Goal: Transaction & Acquisition: Purchase product/service

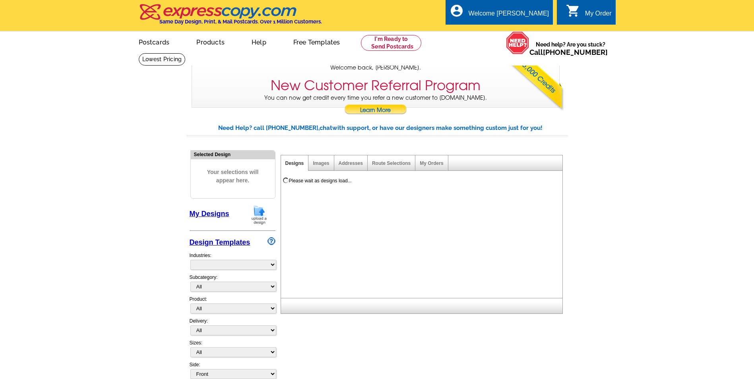
select select "785"
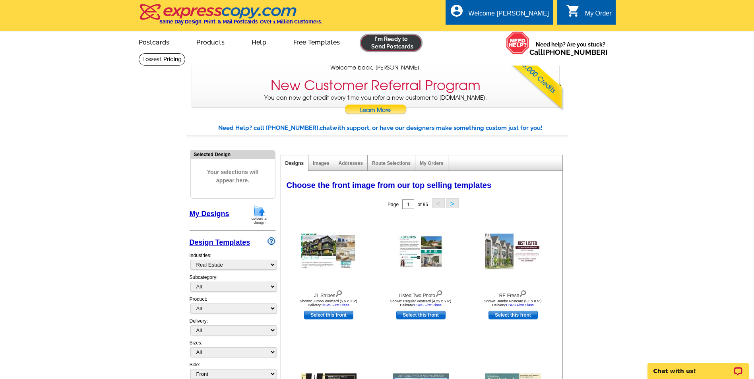
click at [401, 46] on link at bounding box center [391, 43] width 61 height 16
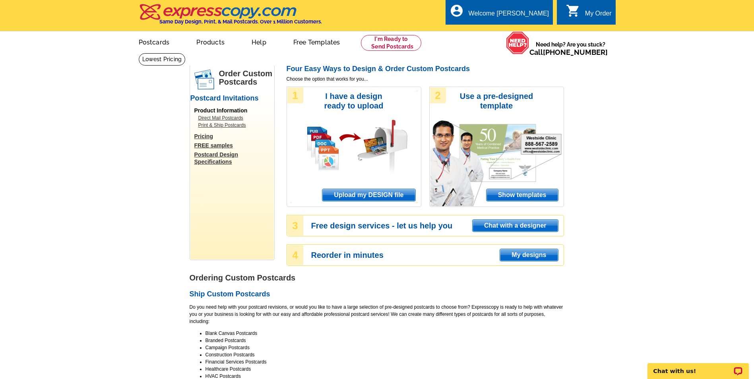
click at [362, 195] on span "Upload my DESIGN file" at bounding box center [368, 195] width 93 height 12
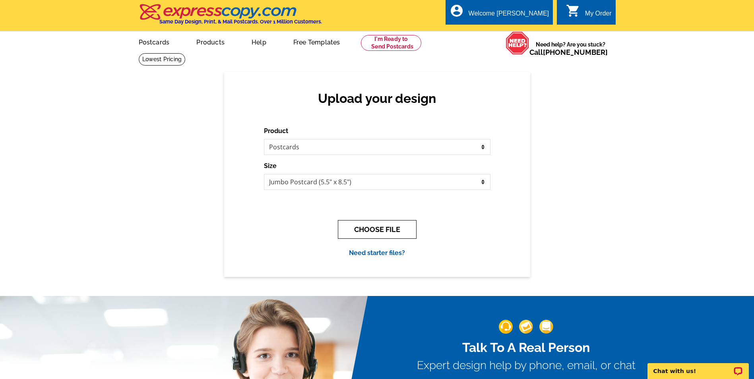
click at [382, 235] on button "CHOOSE FILE" at bounding box center [377, 229] width 79 height 19
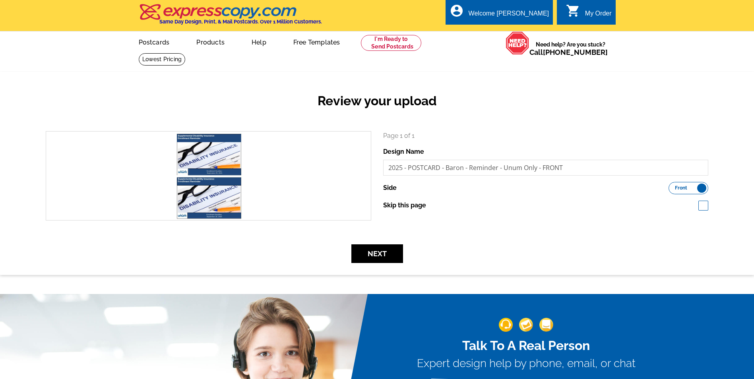
click at [510, 125] on div "Review your upload" at bounding box center [377, 107] width 674 height 47
click at [625, 240] on form "search Page 1 of 1 Design Name 2025 - POSTCARD - Baron - Reminder - Unum Only -…" at bounding box center [377, 197] width 674 height 132
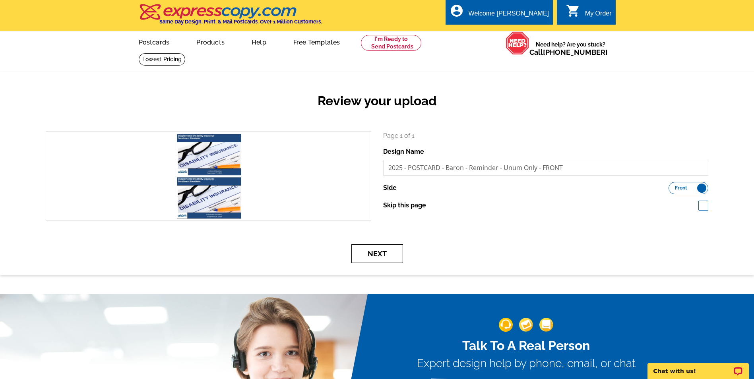
click at [383, 255] on button "Next" at bounding box center [377, 253] width 52 height 19
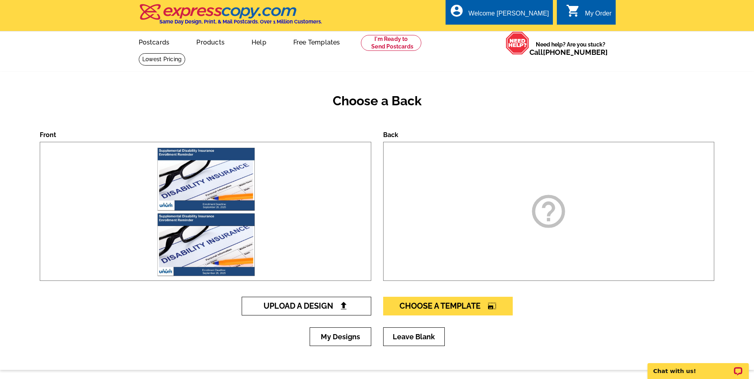
click at [304, 305] on span "Upload A Design" at bounding box center [305, 306] width 85 height 10
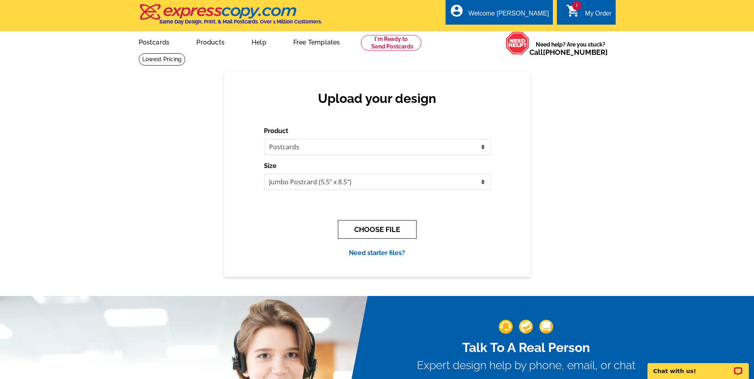
click at [347, 228] on button "CHOOSE FILE" at bounding box center [377, 229] width 79 height 19
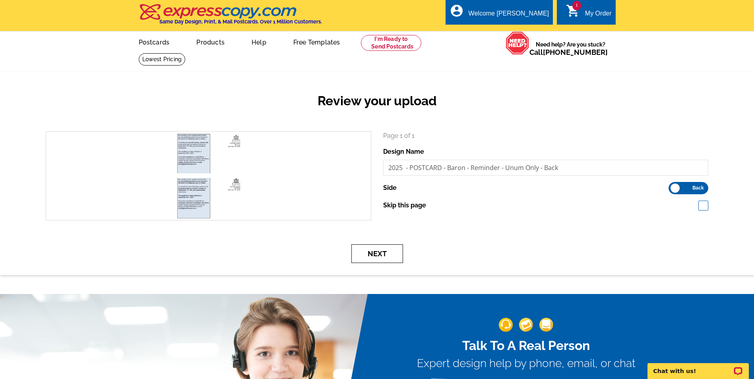
click at [379, 257] on button "Next" at bounding box center [377, 253] width 52 height 19
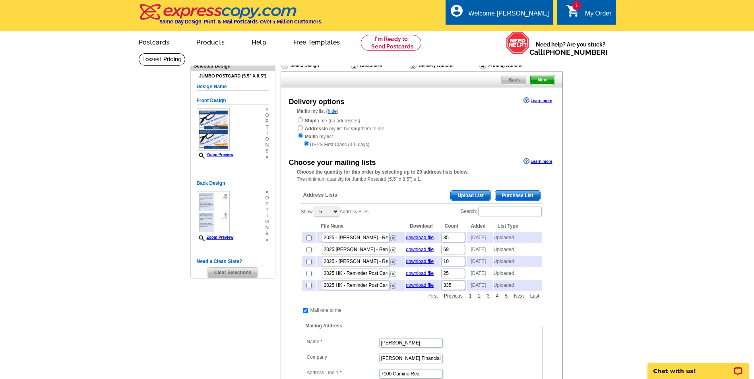
click at [463, 199] on span "Upload List" at bounding box center [470, 196] width 39 height 10
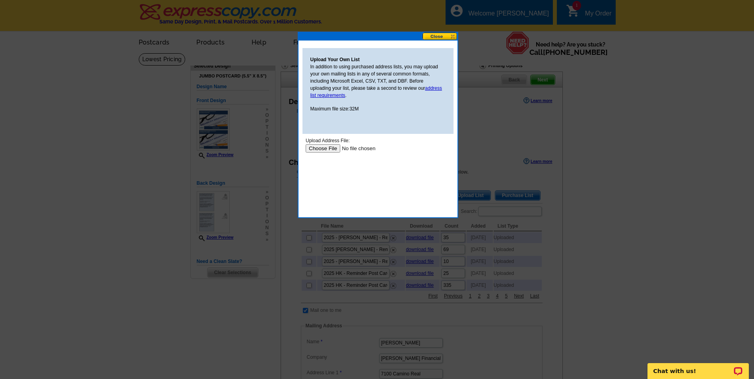
click at [331, 149] on input "file" at bounding box center [355, 148] width 101 height 8
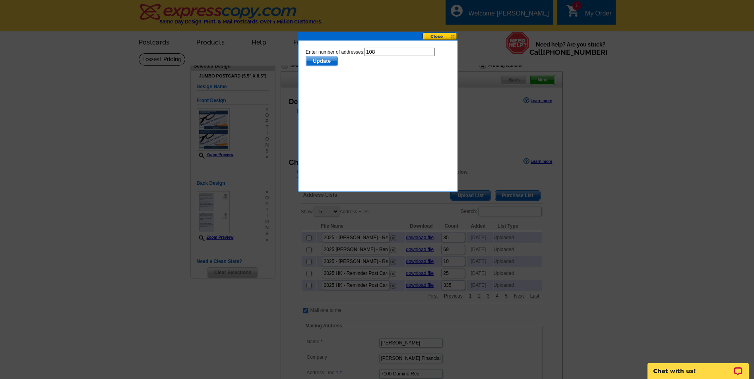
click at [393, 50] on input "108" at bounding box center [399, 52] width 70 height 8
type input "107"
click at [326, 61] on span "Update" at bounding box center [321, 61] width 31 height 10
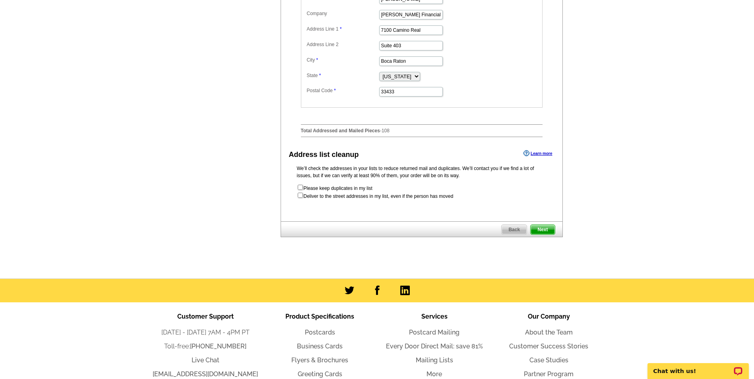
scroll to position [358, 0]
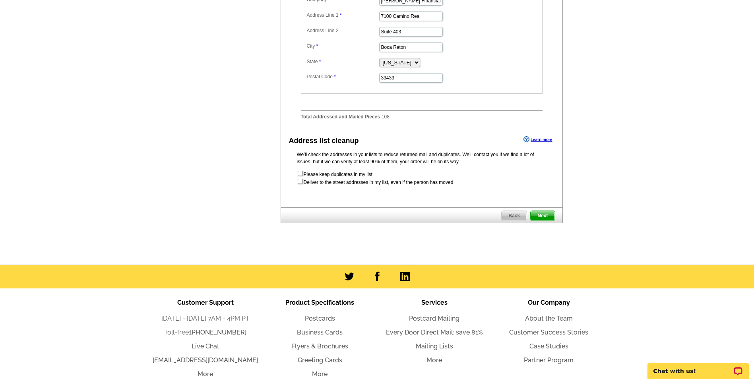
click at [542, 221] on span "Next" at bounding box center [542, 216] width 24 height 10
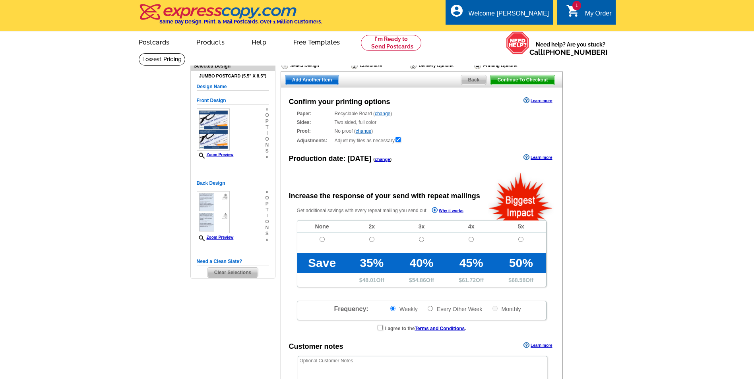
radio input "false"
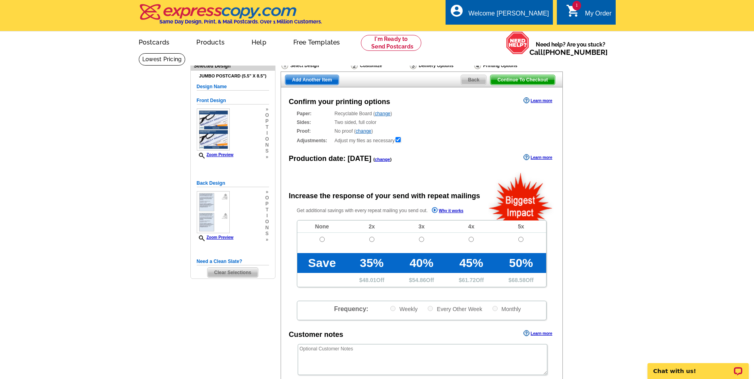
click at [680, 238] on main "Need Help? call [PHONE_NUMBER], chat with support, or have our designers make s…" at bounding box center [377, 269] width 754 height 432
click at [366, 129] on div "Proof: No proof ( change ) Shipped Proof ($25.00) No Proof" at bounding box center [422, 131] width 250 height 7
click at [363, 131] on link "change" at bounding box center [363, 131] width 15 height 6
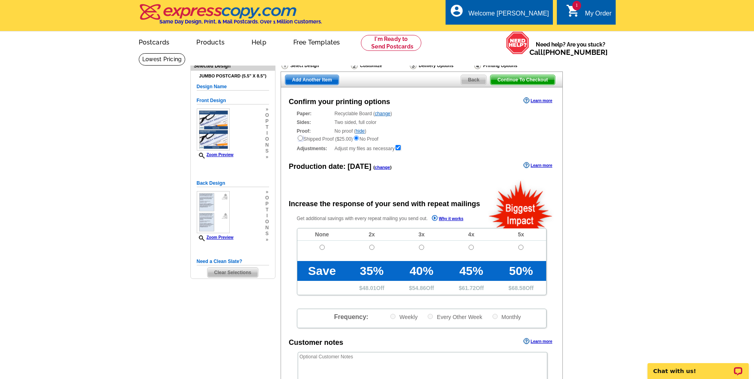
click at [298, 140] on input "radio" at bounding box center [300, 137] width 5 height 5
radio input "true"
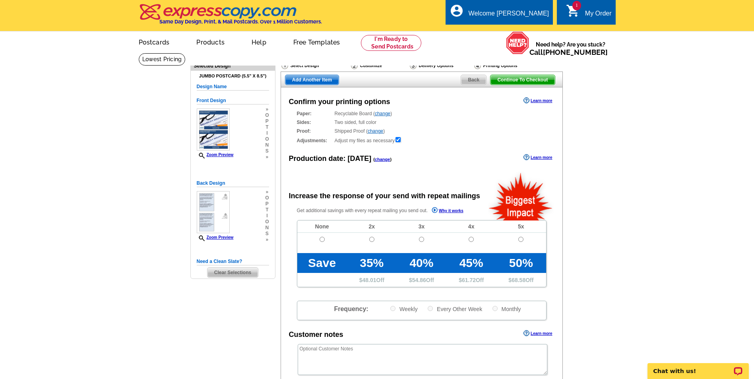
click at [435, 150] on div "Confirm your printing options Learn more Paper: Recyclable Board ( change ) Sel…" at bounding box center [422, 257] width 282 height 340
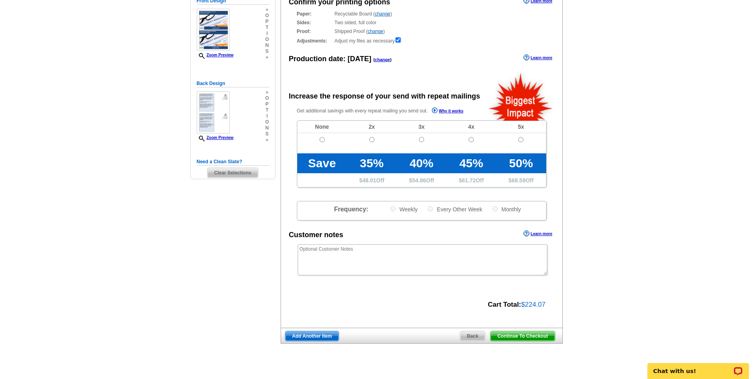
scroll to position [119, 0]
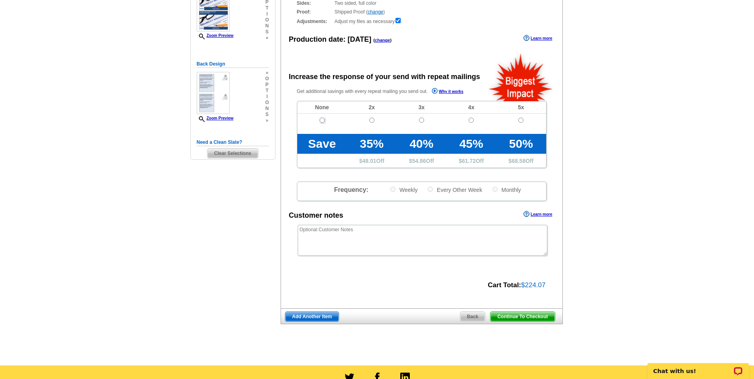
click at [324, 122] on input "radio" at bounding box center [321, 120] width 5 height 5
radio input "true"
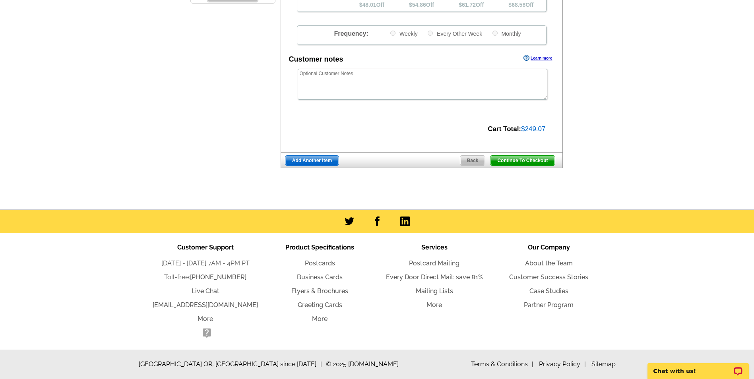
scroll to position [277, 0]
click at [315, 161] on span "Add Another Item" at bounding box center [311, 161] width 53 height 10
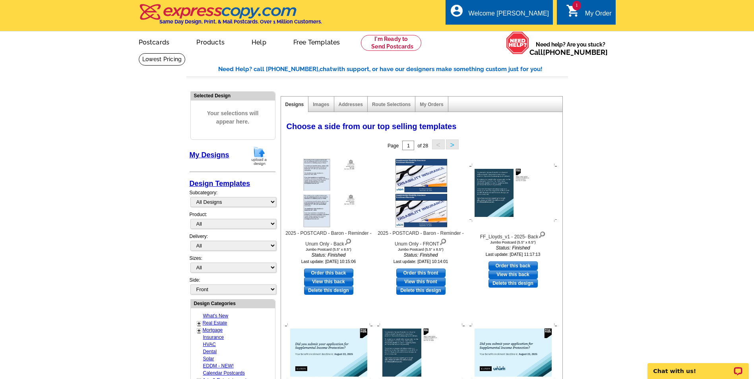
click at [255, 157] on img at bounding box center [259, 156] width 21 height 20
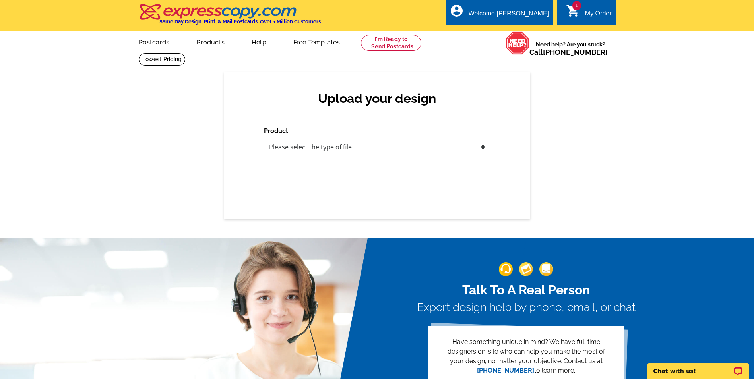
click at [297, 147] on select "Please select the type of file... Postcards Business Cards Letters and flyers G…" at bounding box center [377, 147] width 226 height 16
select select "1"
click at [264, 139] on select "Please select the type of file... Postcards Business Cards Letters and flyers G…" at bounding box center [377, 147] width 226 height 16
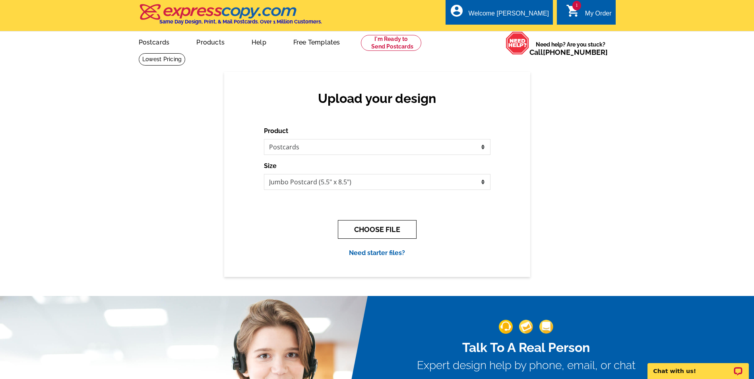
click at [353, 228] on button "CHOOSE FILE" at bounding box center [377, 229] width 79 height 19
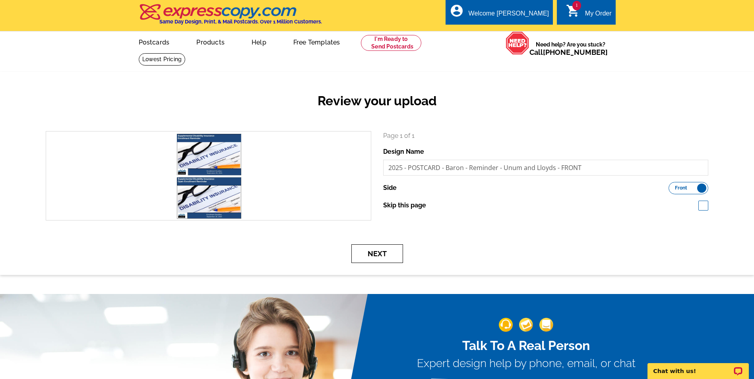
click at [370, 255] on button "Next" at bounding box center [377, 253] width 52 height 19
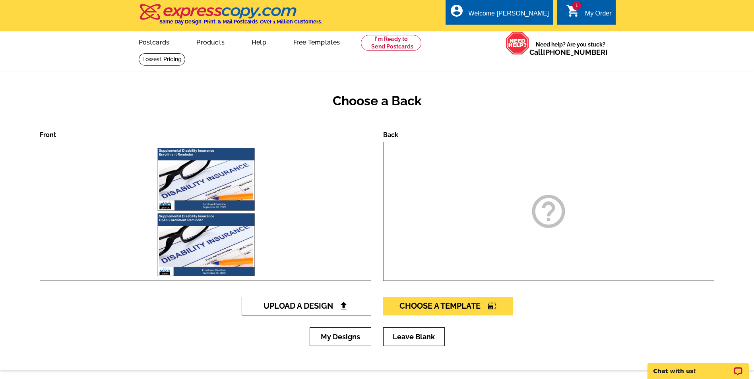
click at [339, 306] on span "Upload A Design" at bounding box center [305, 306] width 85 height 10
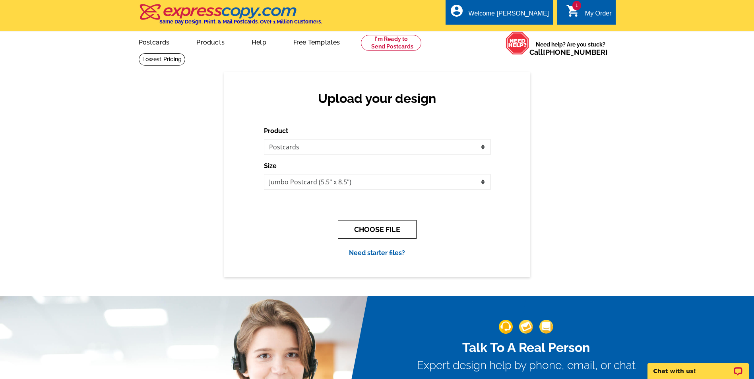
click at [382, 227] on button "CHOOSE FILE" at bounding box center [377, 229] width 79 height 19
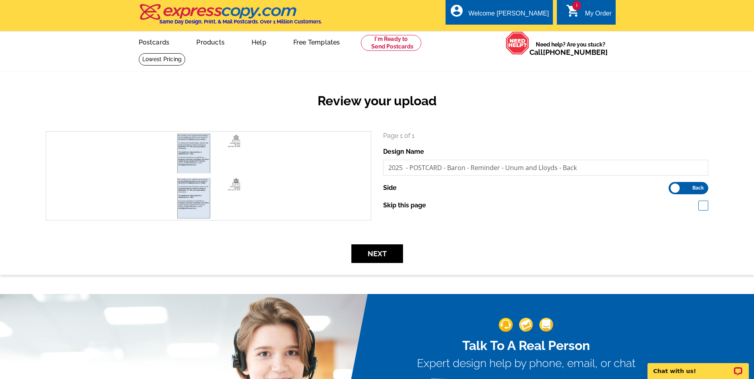
click at [559, 234] on form "search Page 1 of 1 Design Name 2025 - POSTCARD - Baron - Reminder - Unum and Ll…" at bounding box center [377, 197] width 674 height 132
click at [359, 255] on button "Next" at bounding box center [377, 253] width 52 height 19
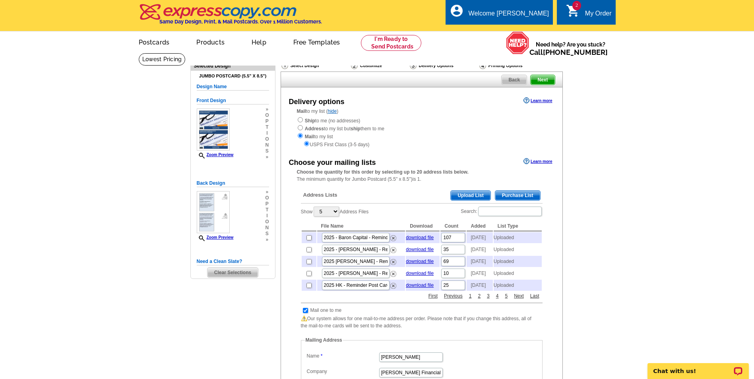
click at [484, 191] on link "Upload List" at bounding box center [470, 195] width 40 height 10
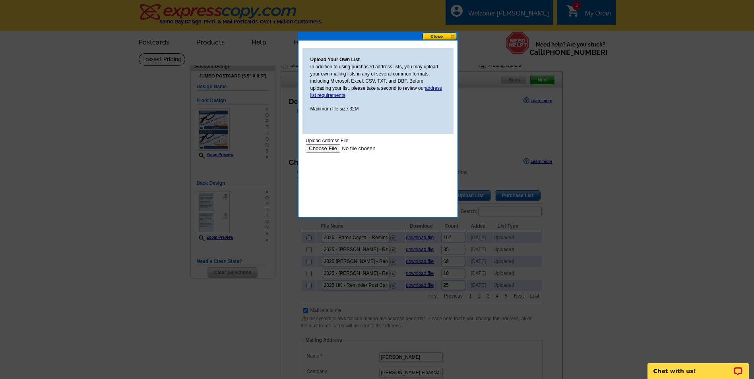
click at [329, 146] on input "file" at bounding box center [355, 148] width 101 height 8
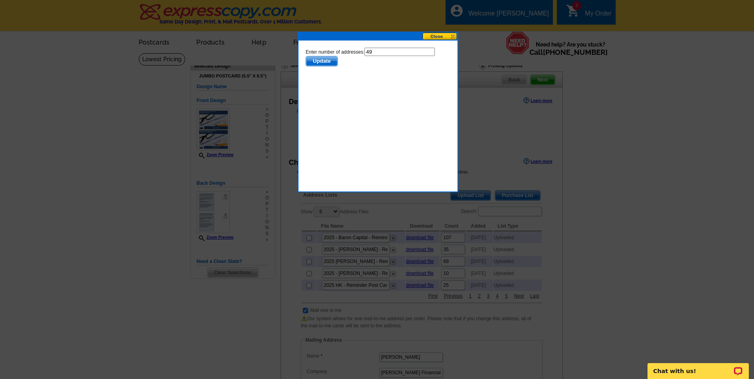
click at [391, 52] on input "49" at bounding box center [399, 52] width 70 height 8
type input "48"
click at [321, 60] on span "Update" at bounding box center [321, 61] width 31 height 10
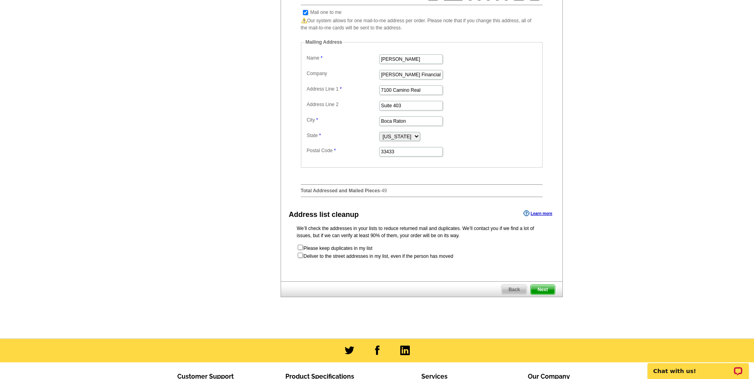
scroll to position [318, 0]
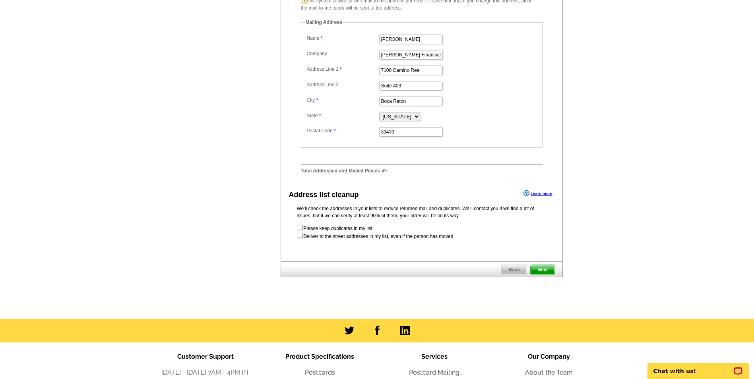
click at [547, 275] on span "Next" at bounding box center [542, 270] width 24 height 10
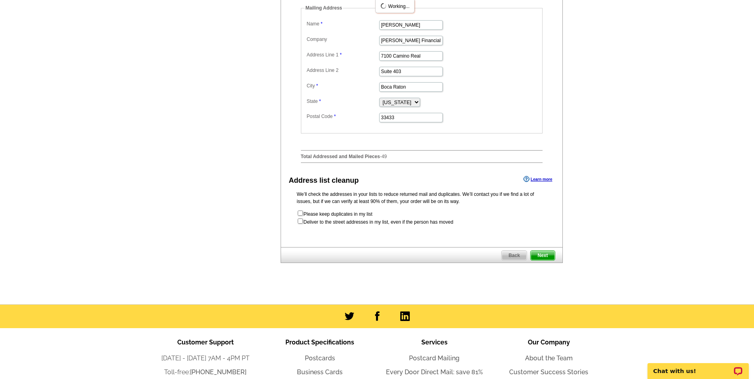
scroll to position [0, 0]
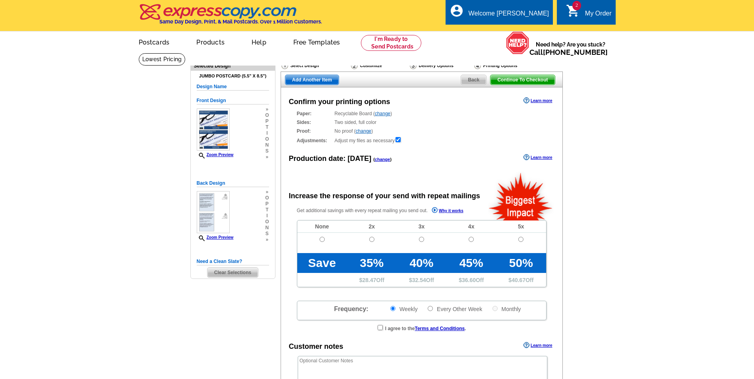
radio input "false"
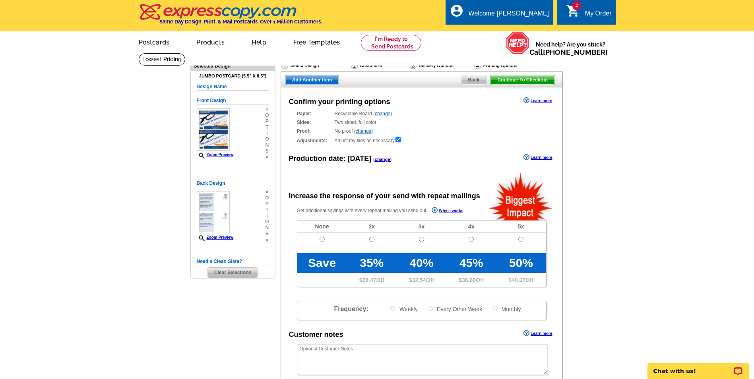
click at [371, 130] on link "change" at bounding box center [363, 131] width 15 height 6
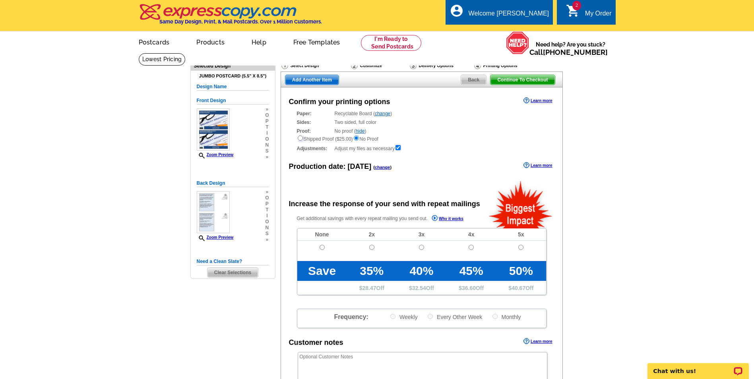
click at [300, 140] on input "radio" at bounding box center [300, 137] width 5 height 5
radio input "true"
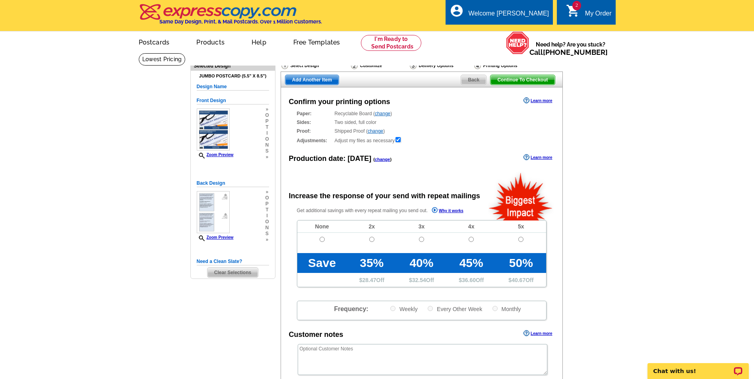
click at [510, 110] on div "Confirm your printing options Learn more Paper: Recyclable Board ( change ) Sel…" at bounding box center [422, 257] width 282 height 340
click at [322, 237] on td at bounding box center [322, 243] width 50 height 20
click at [321, 239] on input "radio" at bounding box center [321, 239] width 5 height 5
radio input "true"
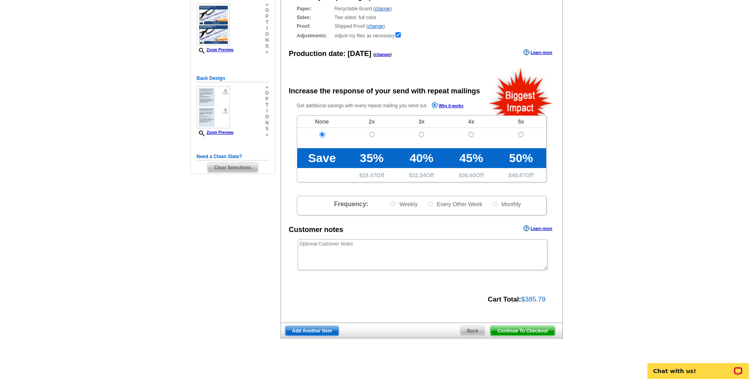
scroll to position [119, 0]
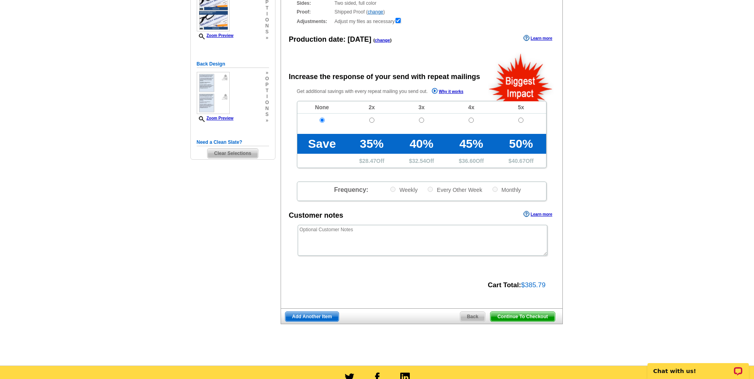
click at [651, 183] on main "Need Help? call 800-260-5887, chat with support, or have our designers make som…" at bounding box center [377, 150] width 754 height 432
click at [660, 208] on main "Need Help? call 800-260-5887, chat with support, or have our designers make som…" at bounding box center [377, 150] width 754 height 432
click at [509, 318] on span "Continue To Checkout" at bounding box center [522, 317] width 64 height 10
click at [599, 312] on main "Need Help? call 800-260-5887, chat with support, or have our designers make som…" at bounding box center [377, 150] width 754 height 432
click at [519, 317] on span "Continue To Checkout" at bounding box center [522, 317] width 64 height 10
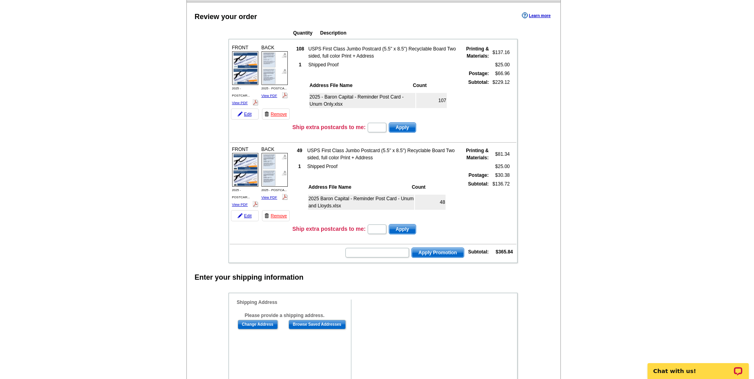
scroll to position [79, 0]
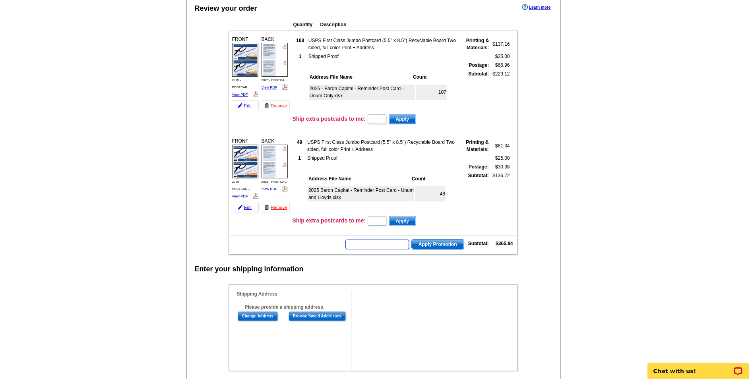
click at [375, 246] on input "text" at bounding box center [377, 245] width 64 height 10
type input "E3025"
click at [421, 244] on span "Apply Promotion" at bounding box center [438, 245] width 52 height 10
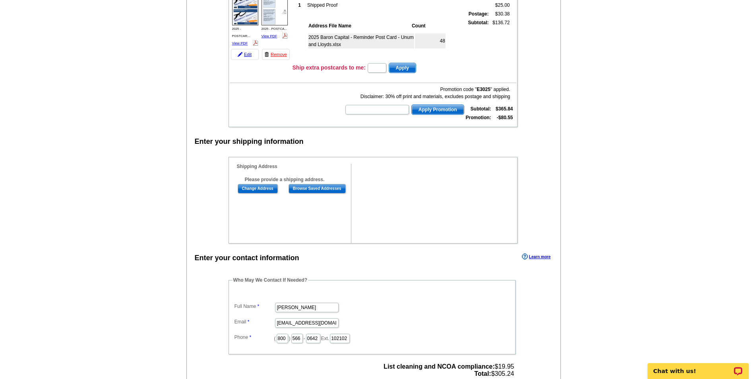
scroll to position [238, 0]
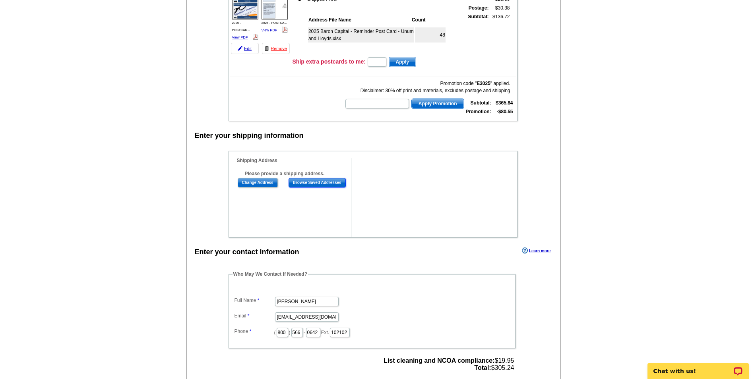
click at [292, 182] on input "Browse Saved Addresses" at bounding box center [316, 183] width 57 height 10
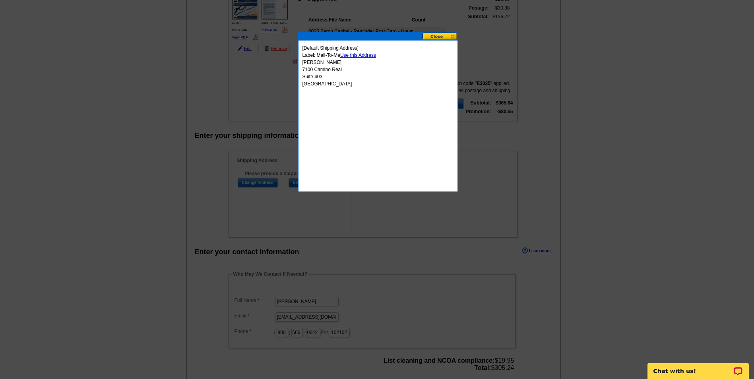
click at [362, 56] on link "Use this Address" at bounding box center [358, 55] width 36 height 6
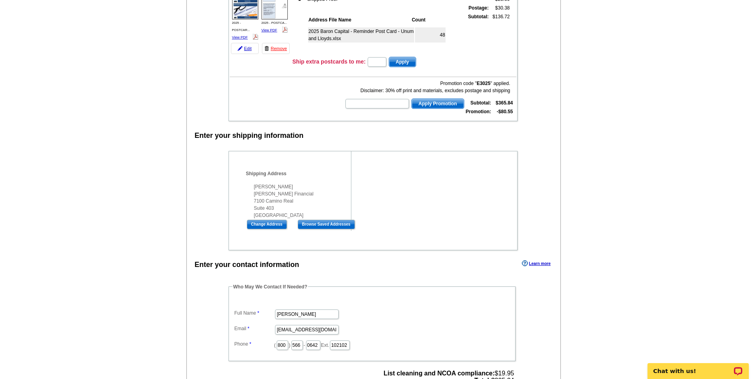
click at [408, 201] on div "Shipping Information Name [PERSON_NAME] Company [PERSON_NAME] Financial Address…" at bounding box center [372, 200] width 289 height 99
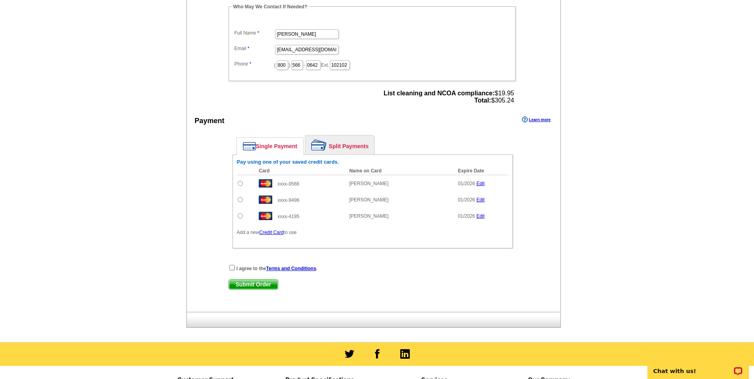
scroll to position [556, 0]
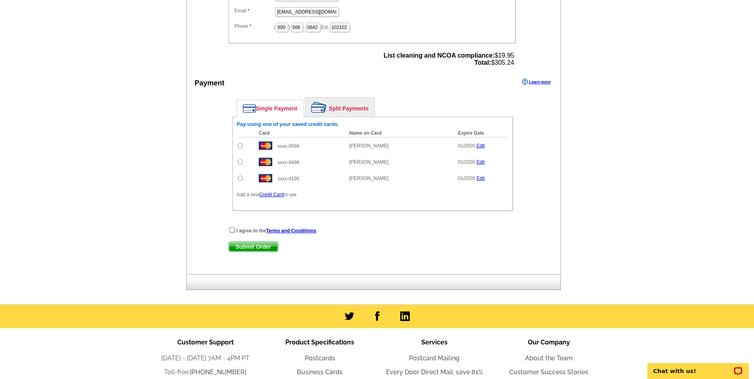
click at [233, 228] on input "checkbox" at bounding box center [231, 229] width 5 height 5
checkbox input "true"
click at [242, 162] on input "radio" at bounding box center [240, 161] width 5 height 5
radio input "true"
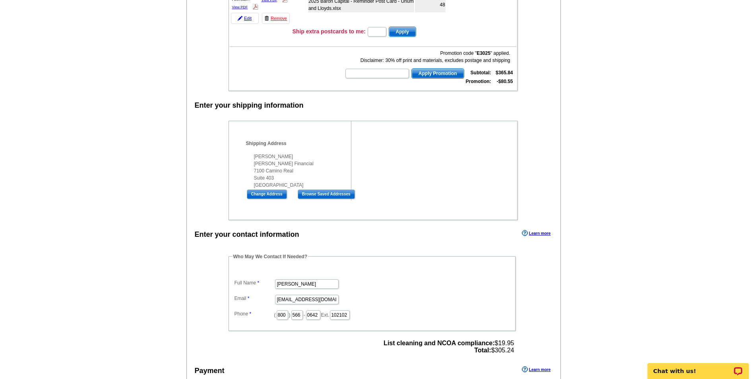
scroll to position [119, 0]
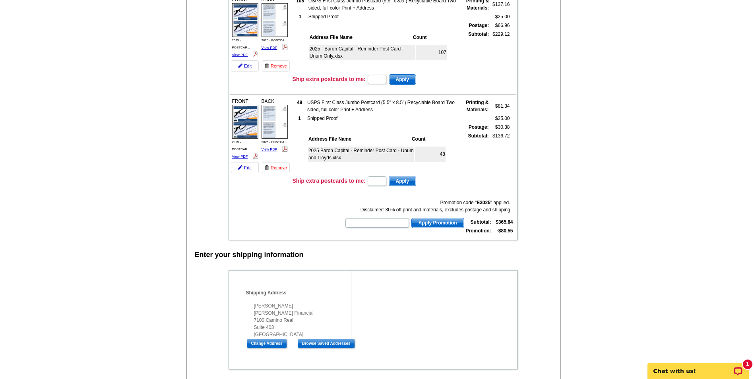
click at [130, 210] on main "Add Another Item Checkout Order Name: My Order [DATE] Save Order Review your or…" at bounding box center [377, 338] width 754 height 808
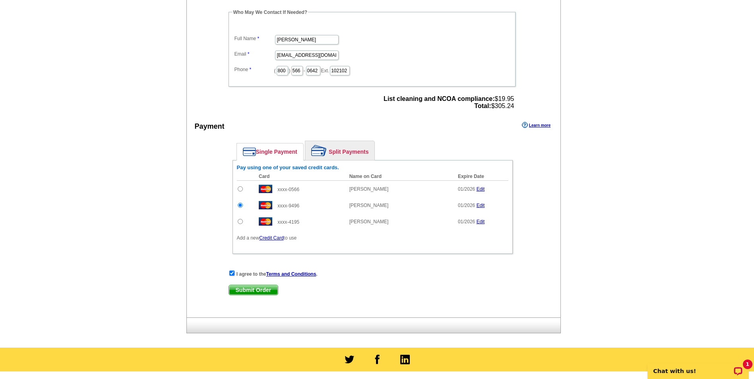
scroll to position [517, 0]
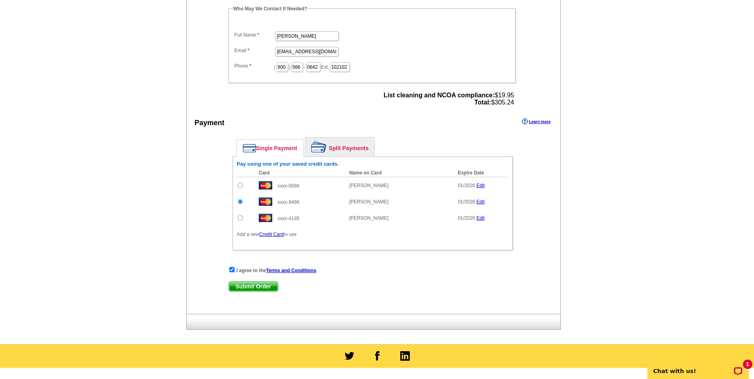
click at [246, 289] on span "Submit Order" at bounding box center [253, 287] width 49 height 10
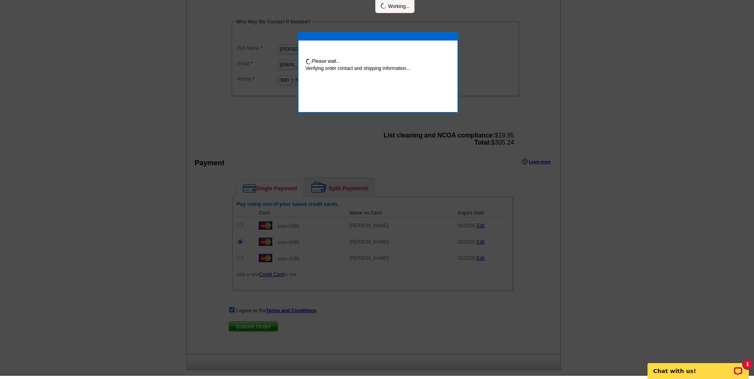
scroll to position [513, 0]
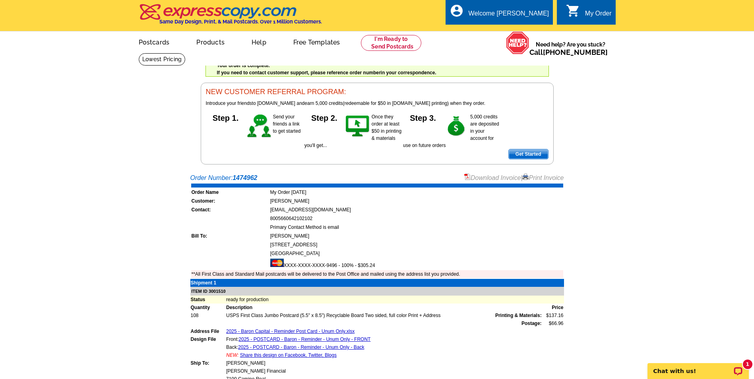
click at [541, 177] on link "Print Invoice" at bounding box center [542, 177] width 41 height 7
